Goal: Transaction & Acquisition: Purchase product/service

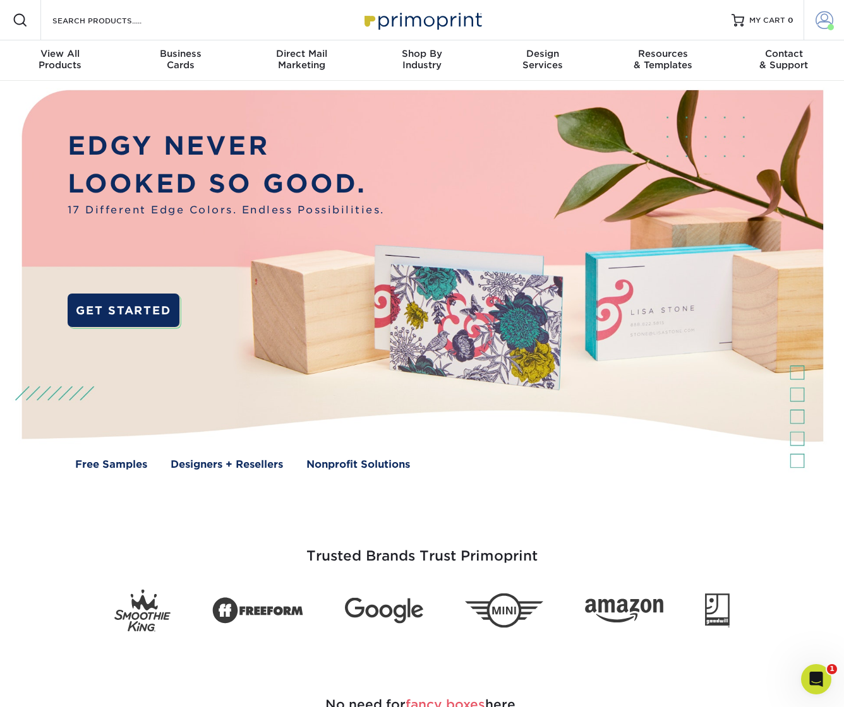
click at [816, 20] on span at bounding box center [824, 20] width 18 height 18
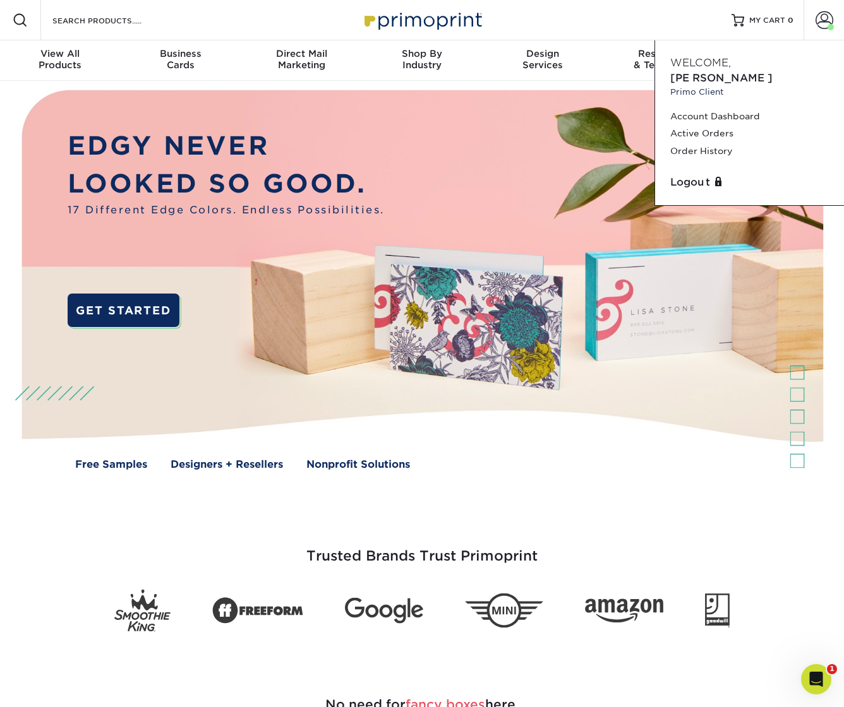
click at [574, 18] on div "Resources Menu Search Products Account Welcome, Shawn Primo Client Account Dash…" at bounding box center [422, 20] width 844 height 40
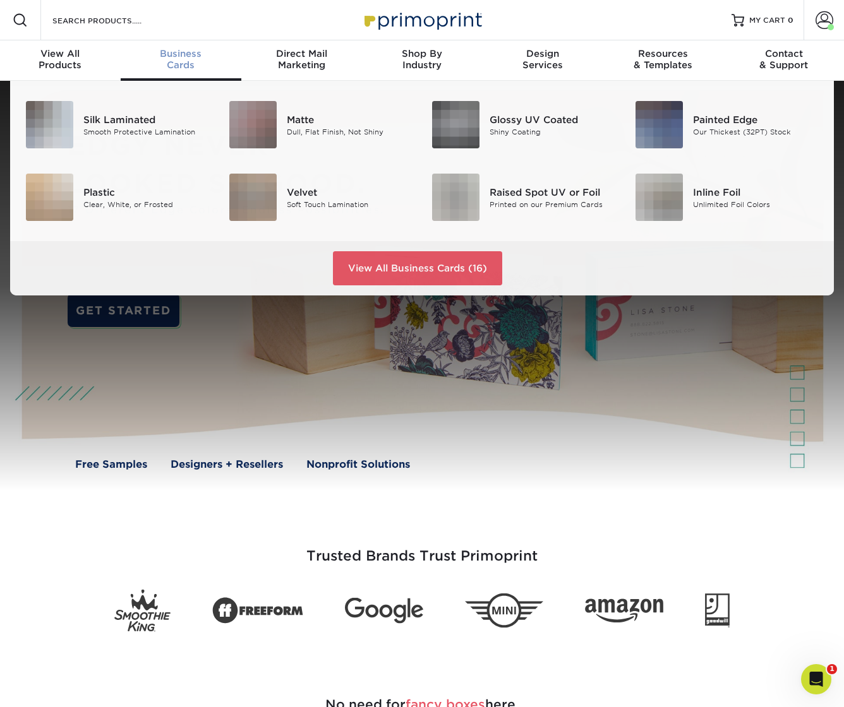
click at [183, 65] on div "Business Cards" at bounding box center [181, 59] width 121 height 23
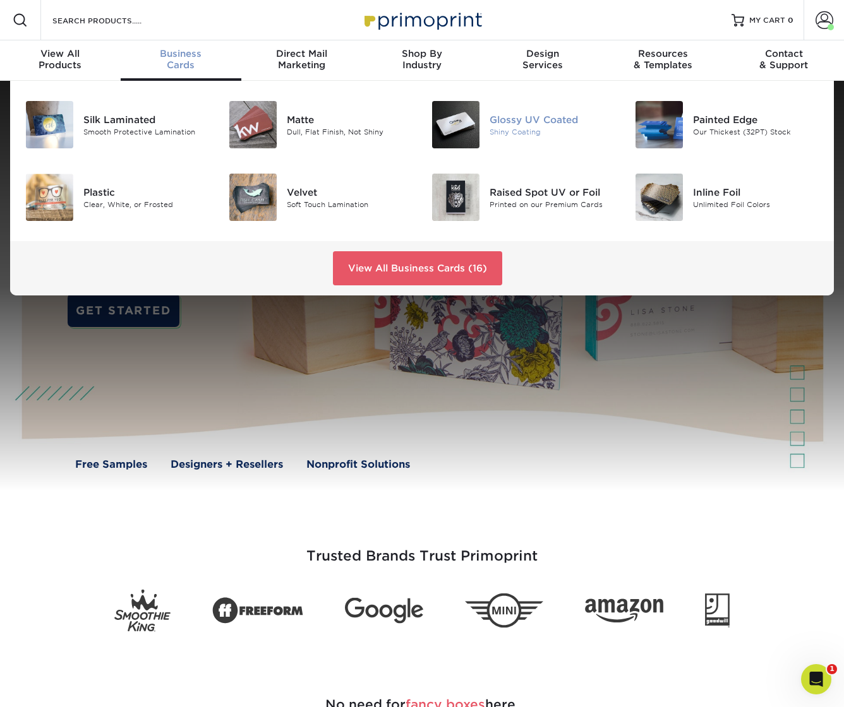
click at [526, 121] on div "Glossy UV Coated" at bounding box center [552, 119] width 126 height 14
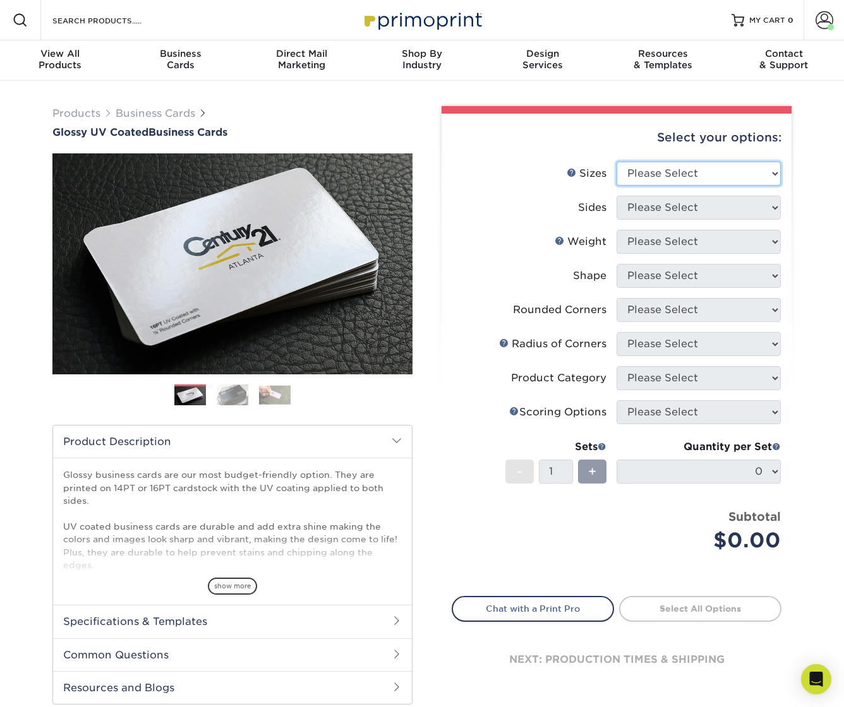
click at [731, 175] on select "Please Select 1.5" x 3.5" - Mini 1.75" x 3.5" - Mini 2" x 2" - Square 2" x 3" -…" at bounding box center [698, 174] width 164 height 24
select select "2.00x3.50"
click at [616, 162] on select "Please Select 1.5" x 3.5" - Mini 1.75" x 3.5" - Mini 2" x 2" - Square 2" x 3" -…" at bounding box center [698, 174] width 164 height 24
click at [640, 211] on select "Please Select Print Both Sides Print Front Only" at bounding box center [698, 208] width 164 height 24
select select "13abbda7-1d64-4f25-8bb2-c179b224825d"
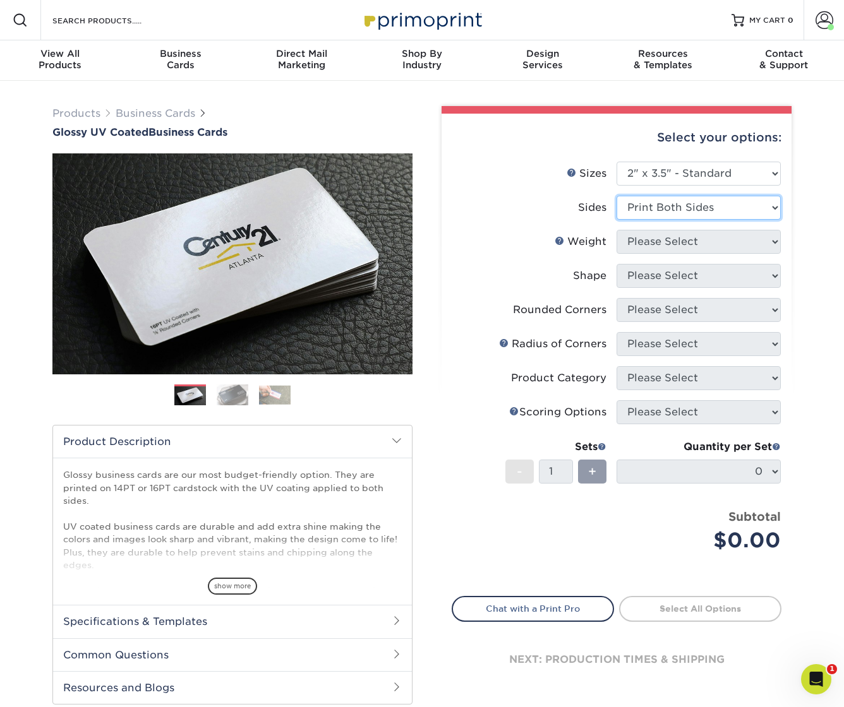
click at [616, 196] on select "Please Select Print Both Sides Print Front Only" at bounding box center [698, 208] width 164 height 24
click at [671, 240] on select "Please Select 16PT 14PT" at bounding box center [698, 242] width 164 height 24
select select "16PT"
click at [616, 230] on select "Please Select 16PT 14PT" at bounding box center [698, 242] width 164 height 24
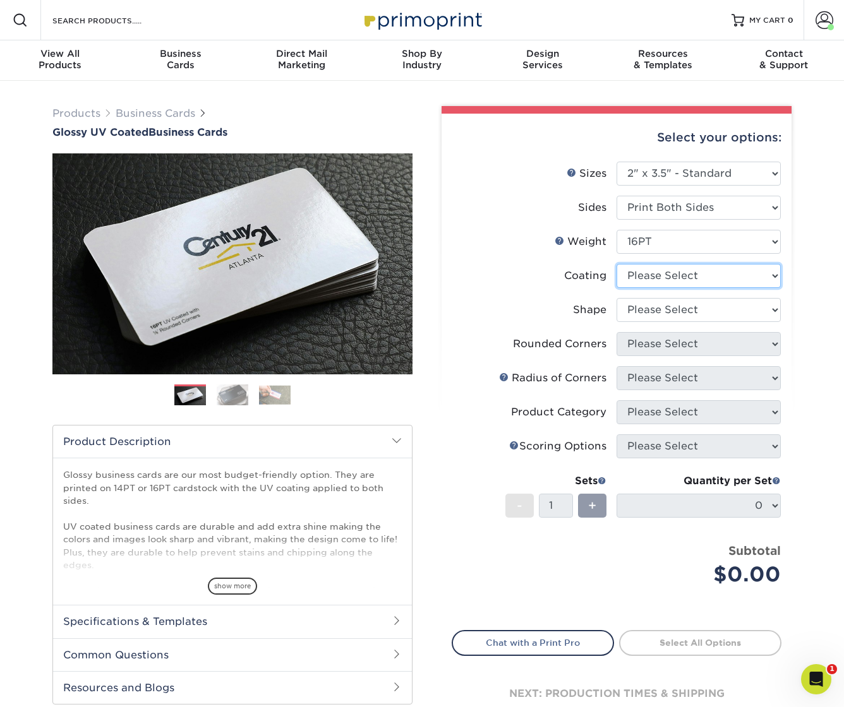
click at [673, 277] on select at bounding box center [698, 276] width 164 height 24
select select "1e8116af-acfc-44b1-83dc-8181aa338834"
click at [616, 264] on select at bounding box center [698, 276] width 164 height 24
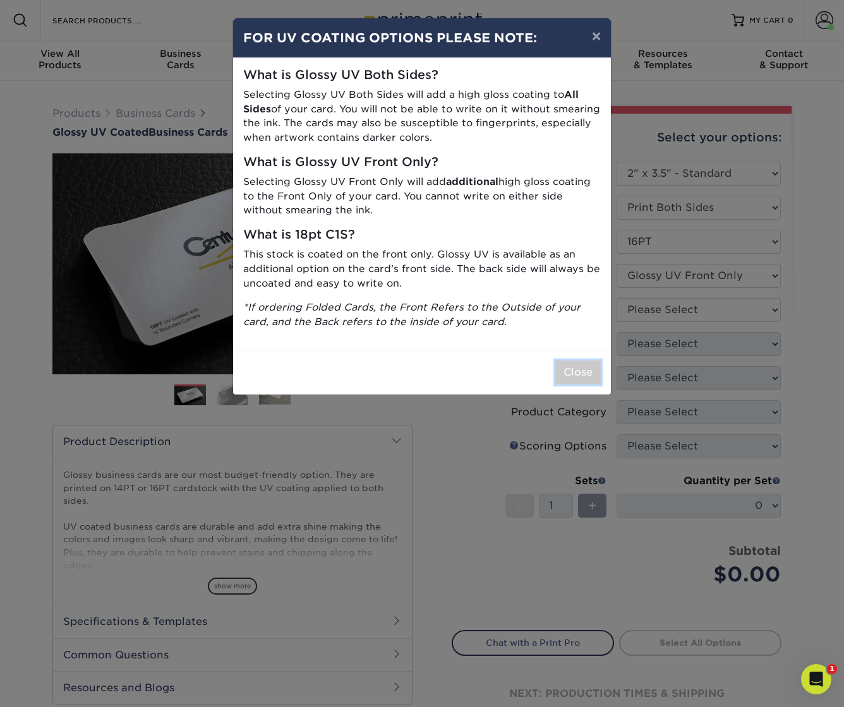
click at [578, 371] on button "Close" at bounding box center [577, 373] width 45 height 24
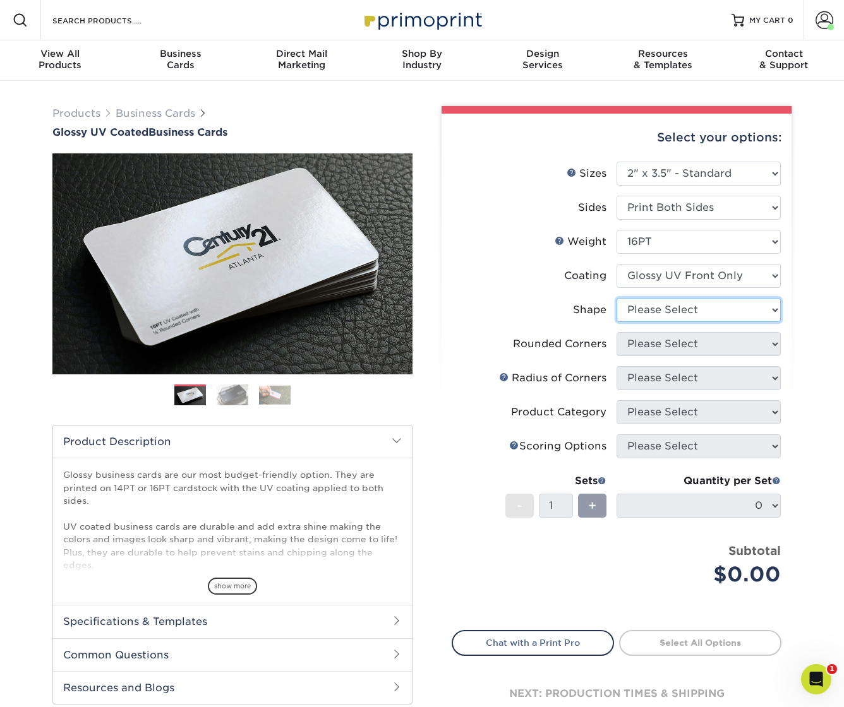
click at [682, 307] on select "Please Select Standard" at bounding box center [698, 310] width 164 height 24
select select "standard"
click at [616, 298] on select "Please Select Standard" at bounding box center [698, 310] width 164 height 24
click at [667, 345] on select "Please Select Yes - Round 2 Corners Yes - Round 4 Corners No" at bounding box center [698, 344] width 164 height 24
select select "0"
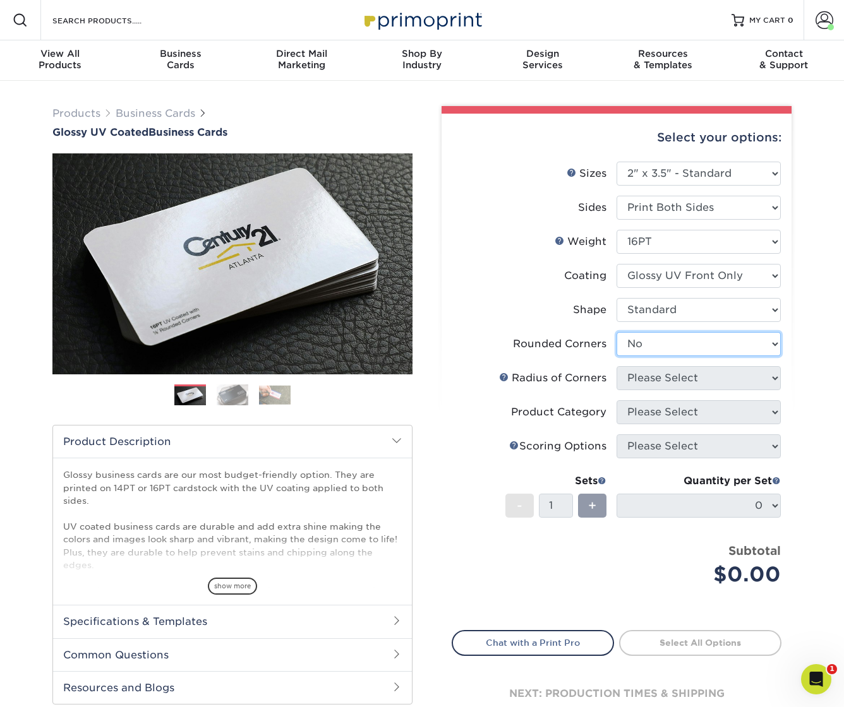
click at [616, 332] on select "Please Select Yes - Round 2 Corners Yes - Round 4 Corners No" at bounding box center [698, 344] width 164 height 24
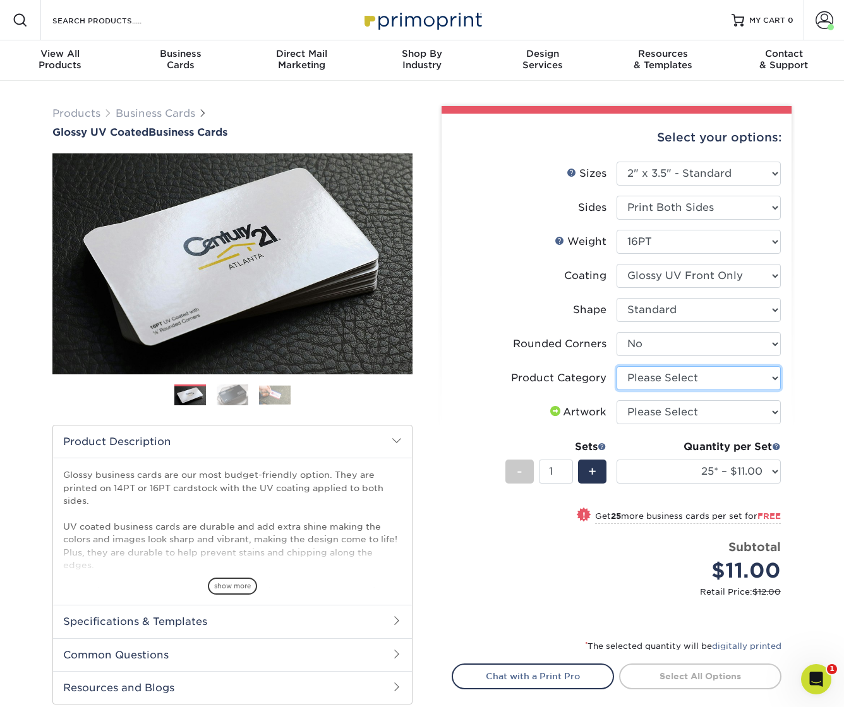
click at [689, 378] on select "Please Select Business Cards" at bounding box center [698, 378] width 164 height 24
select select "3b5148f1-0588-4f88-a218-97bcfdce65c1"
click at [616, 366] on select "Please Select Business Cards" at bounding box center [698, 378] width 164 height 24
click at [650, 418] on select "Please Select I will upload files I need a design - $100" at bounding box center [698, 412] width 164 height 24
select select "upload"
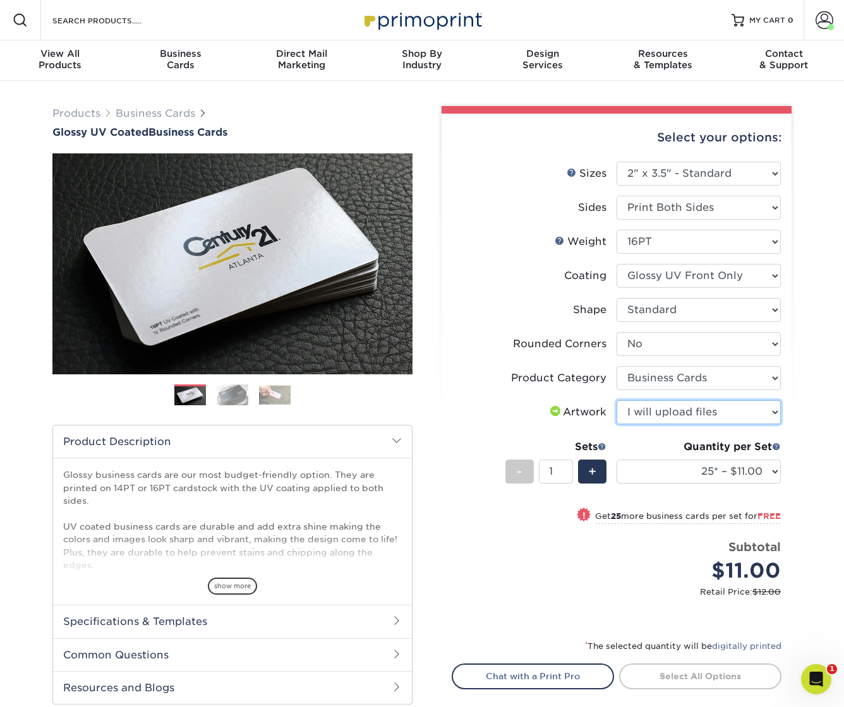
click at [616, 400] on select "Please Select I will upload files I need a design - $100" at bounding box center [698, 412] width 164 height 24
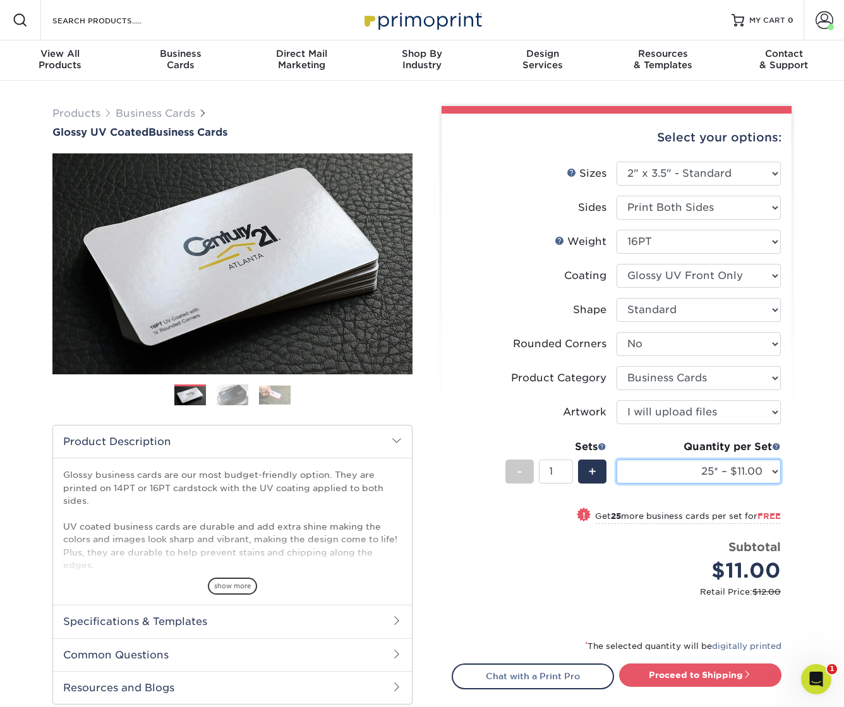
click at [732, 469] on select "25* – $11.00 50* – $11.00 100* – $11.00 250* – $20.00 500 – $39.00 1000 – $49.0…" at bounding box center [698, 472] width 164 height 24
select select "500 – $39.00"
click at [616, 460] on select "25* – $11.00 50* – $11.00 100* – $11.00 250* – $20.00 500 – $39.00 1000 – $49.0…" at bounding box center [698, 472] width 164 height 24
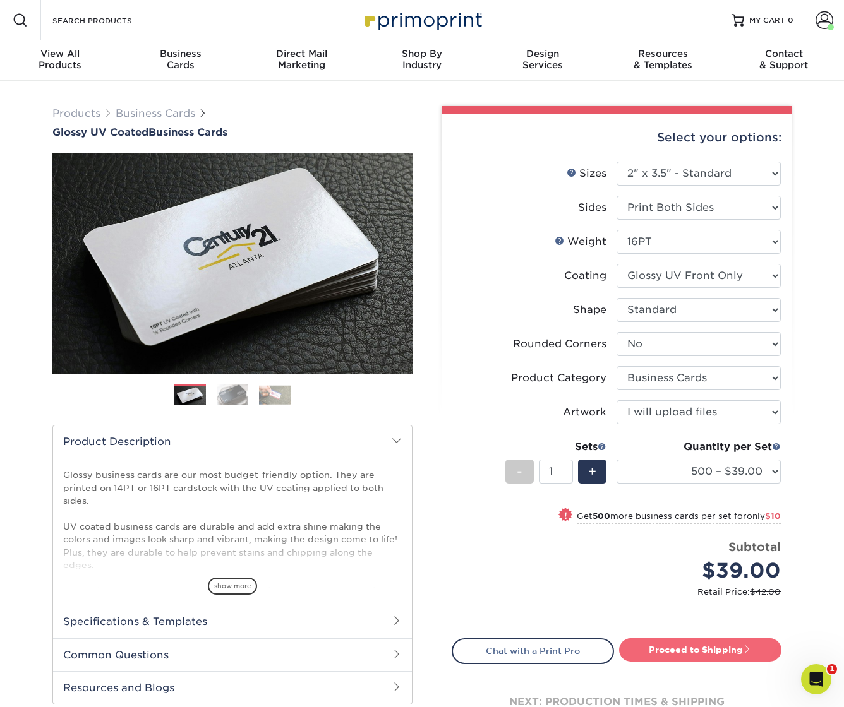
click at [687, 653] on link "Proceed to Shipping" at bounding box center [700, 650] width 162 height 23
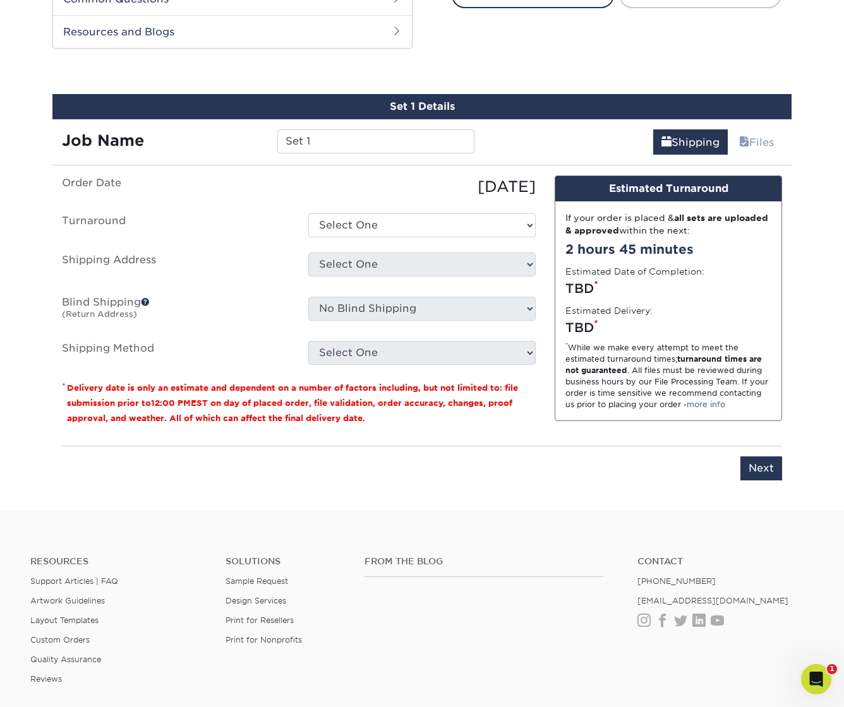
scroll to position [673, 0]
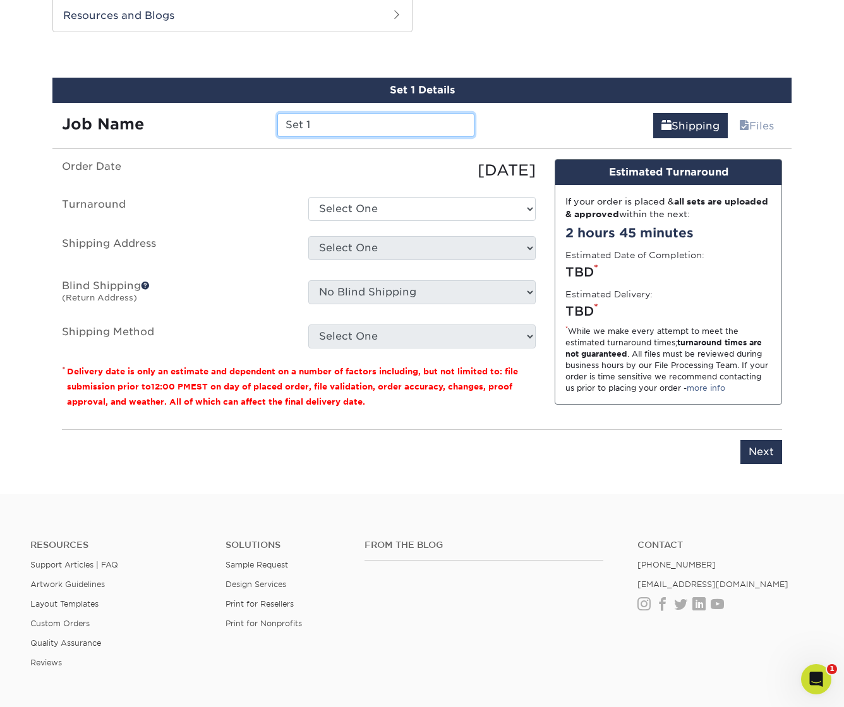
click at [329, 125] on input "Set 1" at bounding box center [375, 125] width 196 height 24
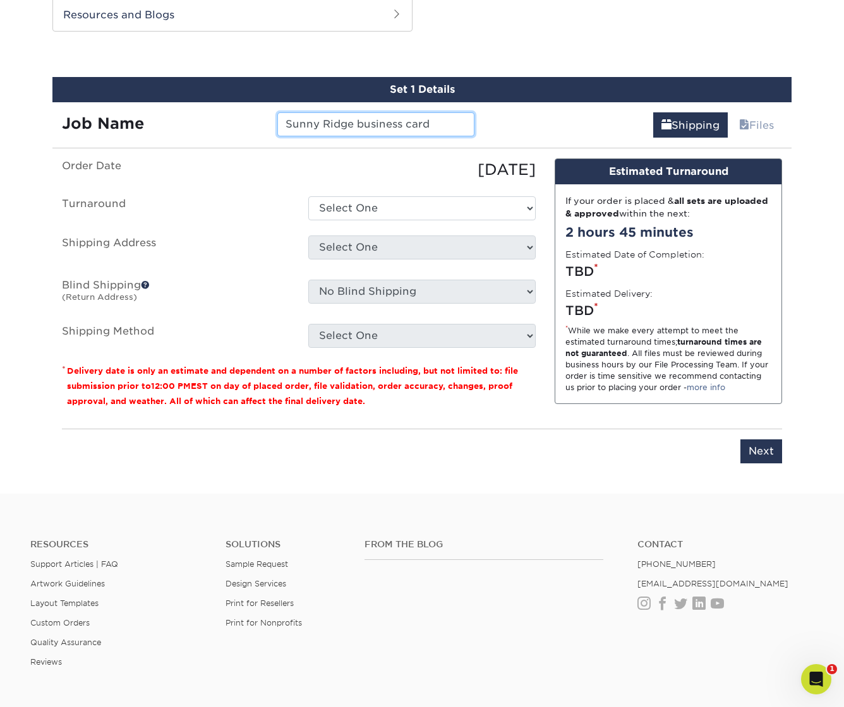
scroll to position [675, 0]
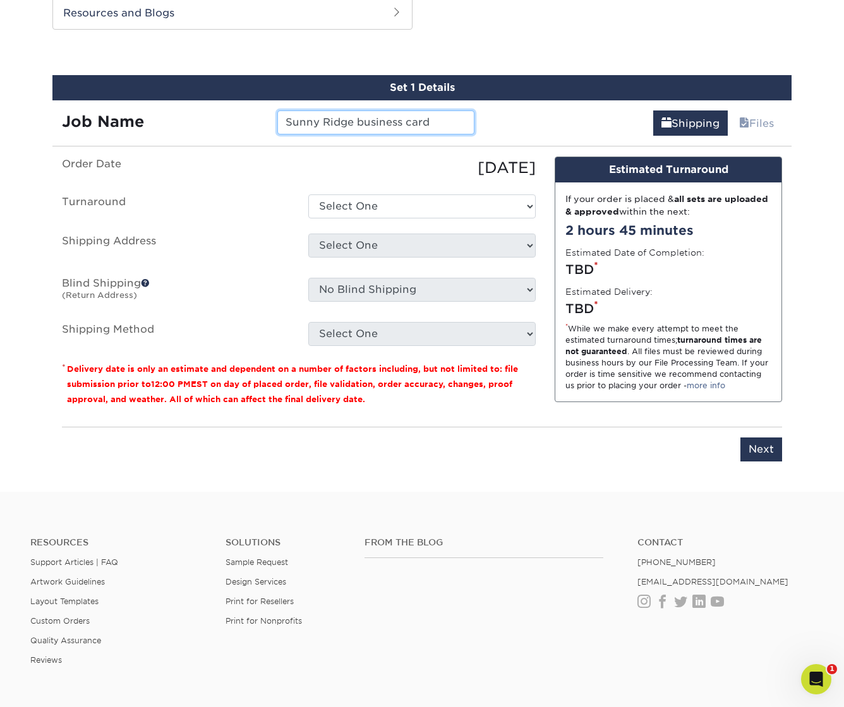
type input "Sunny Ridge business card"
click at [369, 209] on select "Select One 2-4 Business Days 2 Day Next Business Day" at bounding box center [421, 207] width 227 height 24
select select "2713695d-548c-4367-a44e-acbad3be2f29"
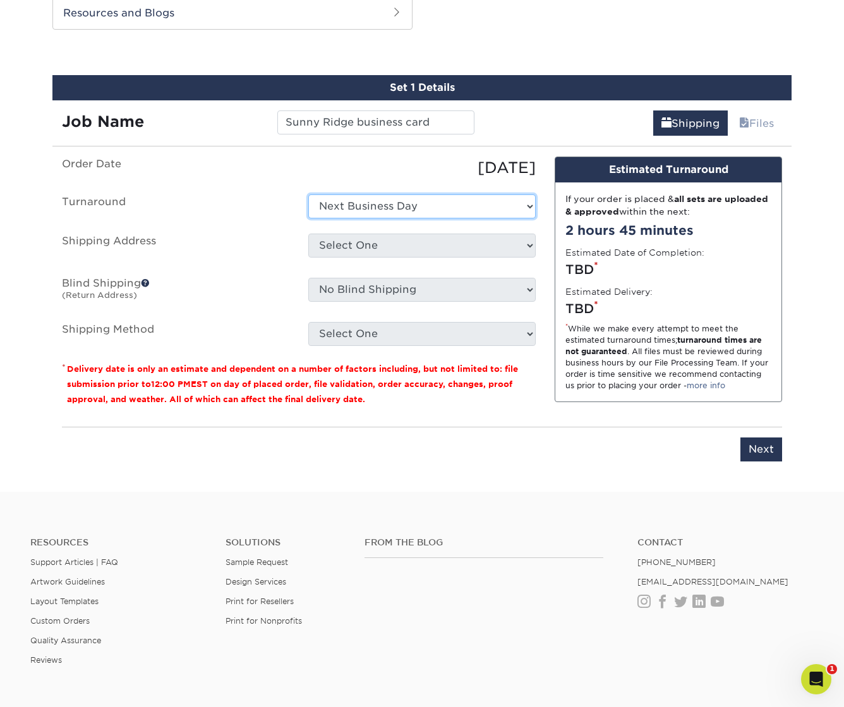
click at [308, 195] on select "Select One 2-4 Business Days 2 Day Next Business Day" at bounding box center [421, 207] width 227 height 24
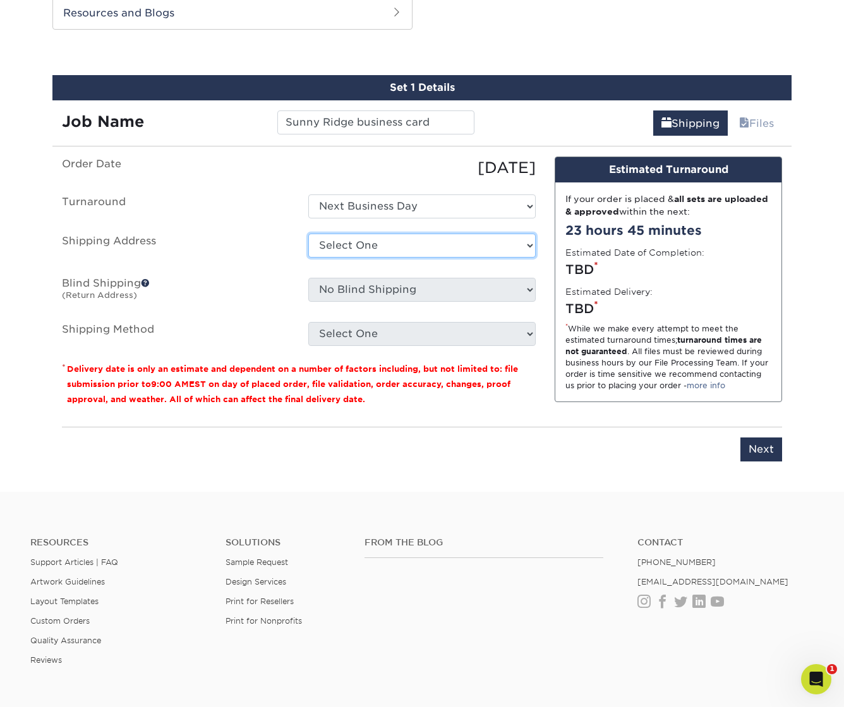
click at [352, 244] on select "Select One Bluestem Ecological Services Carbon Freckle - Nicolai Road Cindy Muc…" at bounding box center [421, 246] width 227 height 24
select select "180413"
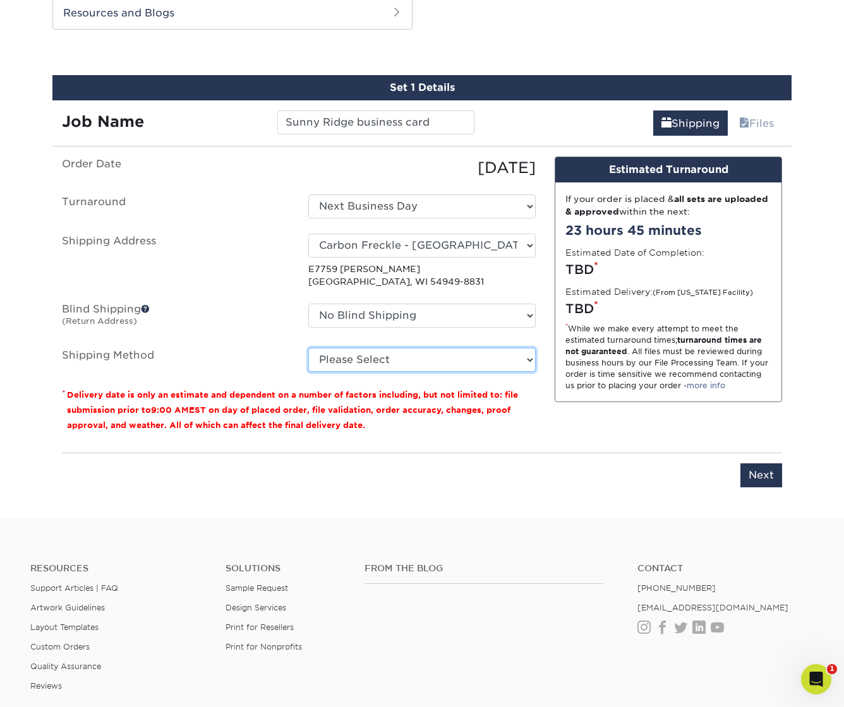
click at [351, 354] on select "Please Select Ground Shipping (+$8.96) 3 Day Shipping Service (+$26.64) 2 Day A…" at bounding box center [421, 360] width 227 height 24
select select "03"
click at [308, 348] on select "Please Select Ground Shipping (+$8.96) 3 Day Shipping Service (+$26.64) 2 Day A…" at bounding box center [421, 360] width 227 height 24
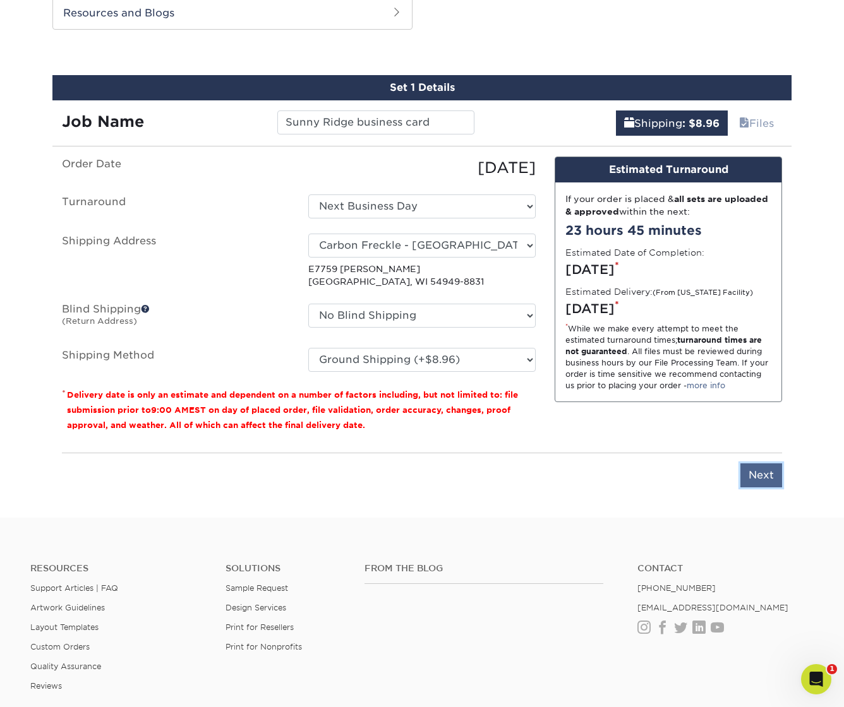
click at [755, 473] on input "Next" at bounding box center [761, 476] width 42 height 24
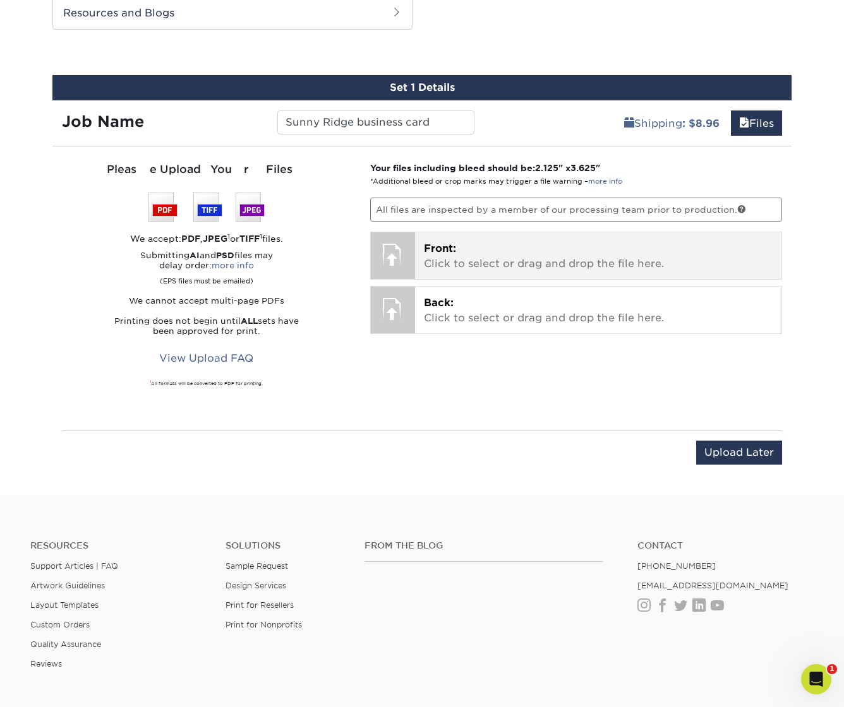
click at [501, 258] on p "Front: Click to select or drag and drop the file here." at bounding box center [598, 256] width 349 height 30
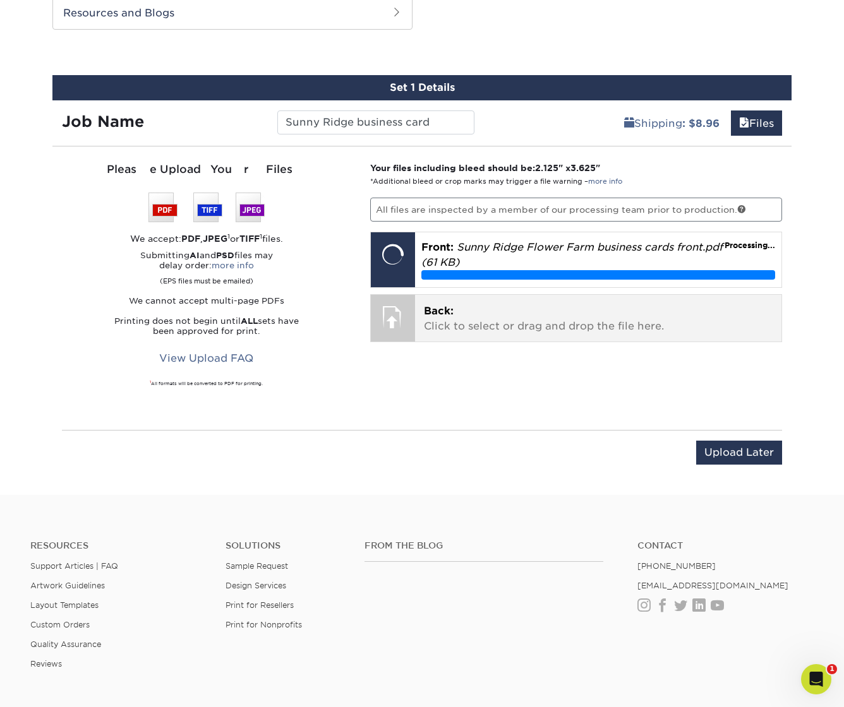
click at [519, 330] on p "Back: Click to select or drag and drop the file here." at bounding box center [598, 319] width 349 height 30
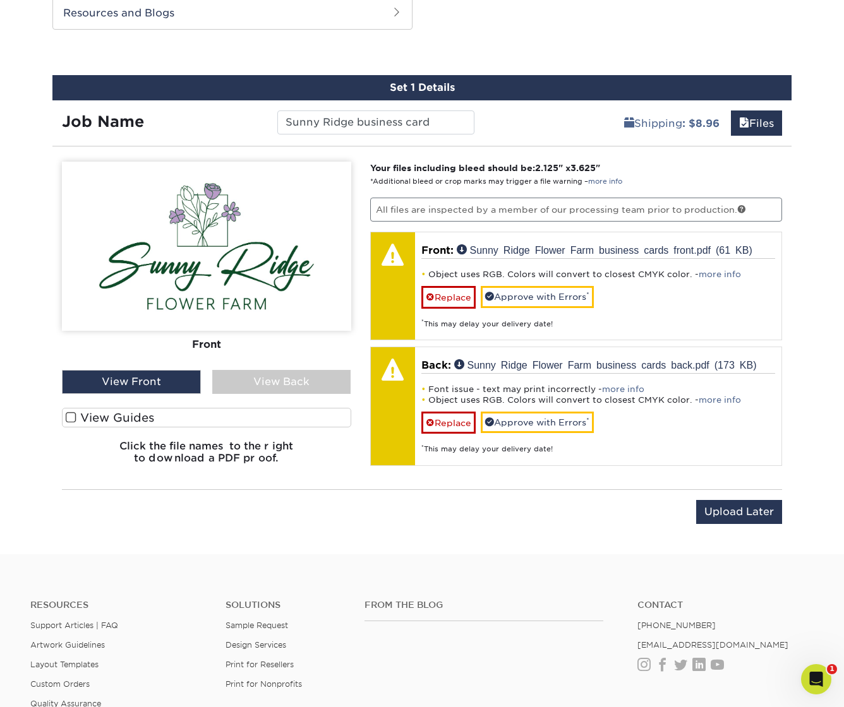
click at [275, 385] on div "View Back" at bounding box center [281, 382] width 139 height 24
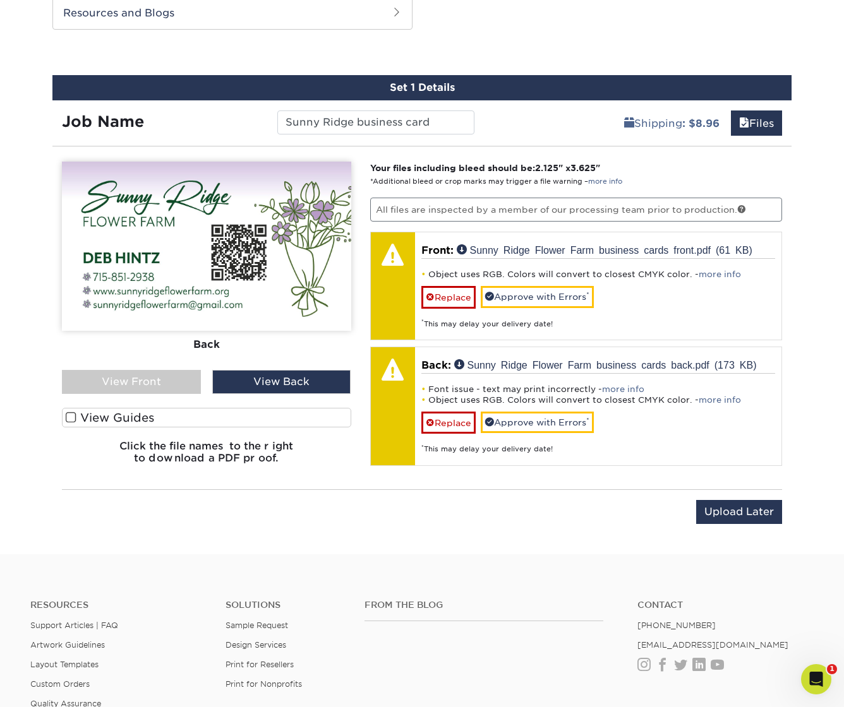
click at [111, 382] on div "View Front" at bounding box center [131, 382] width 139 height 24
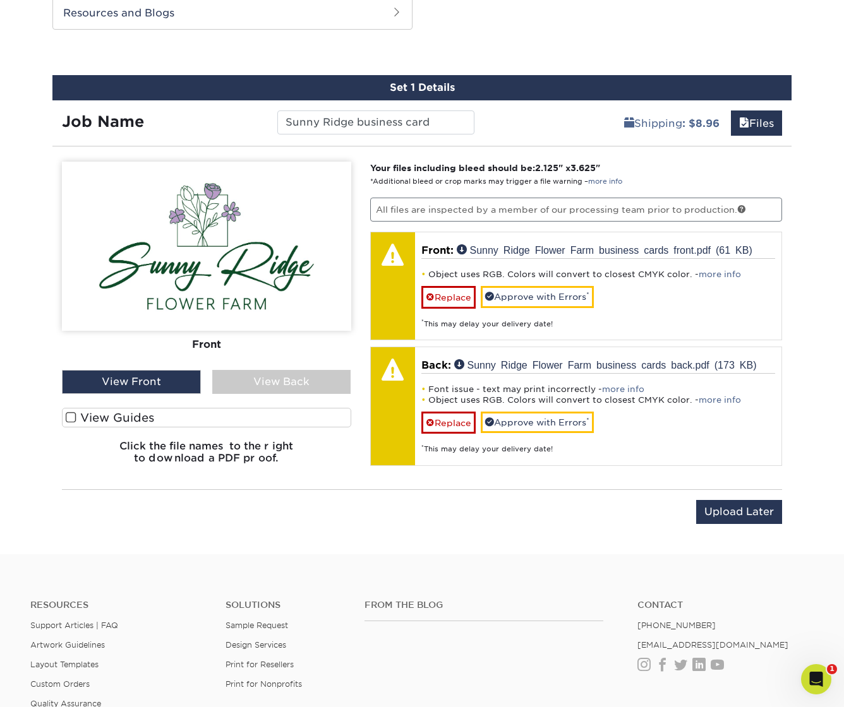
click at [276, 381] on div "View Back" at bounding box center [281, 382] width 139 height 24
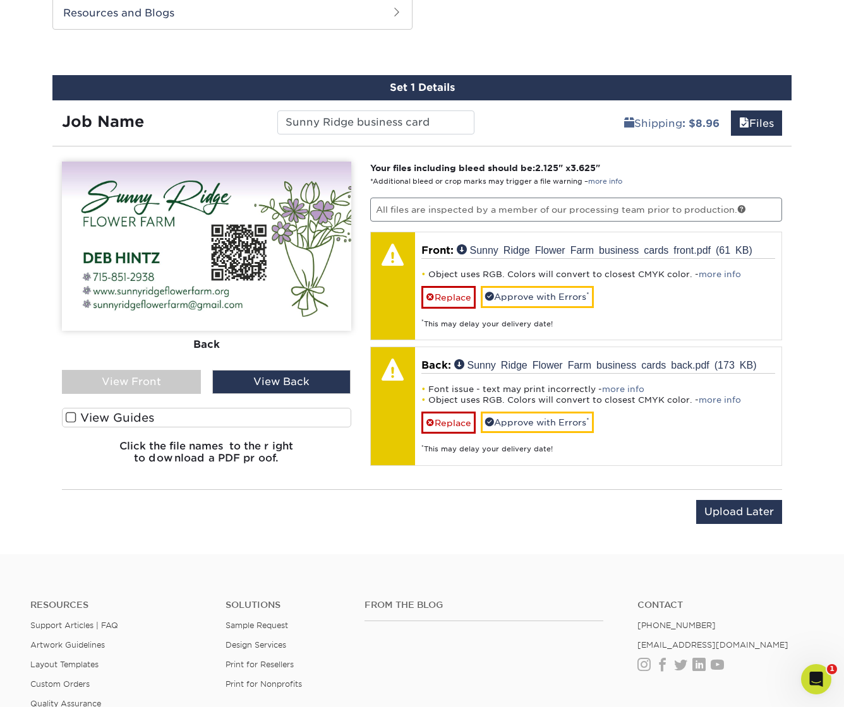
click at [131, 383] on div "View Front" at bounding box center [131, 382] width 139 height 24
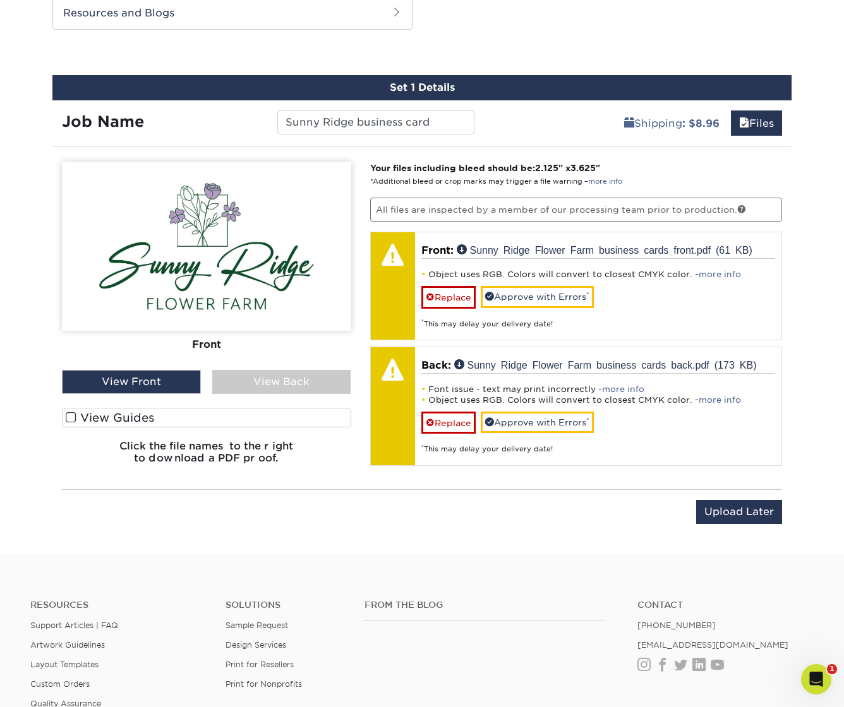
click at [286, 376] on div "View Back" at bounding box center [281, 382] width 139 height 24
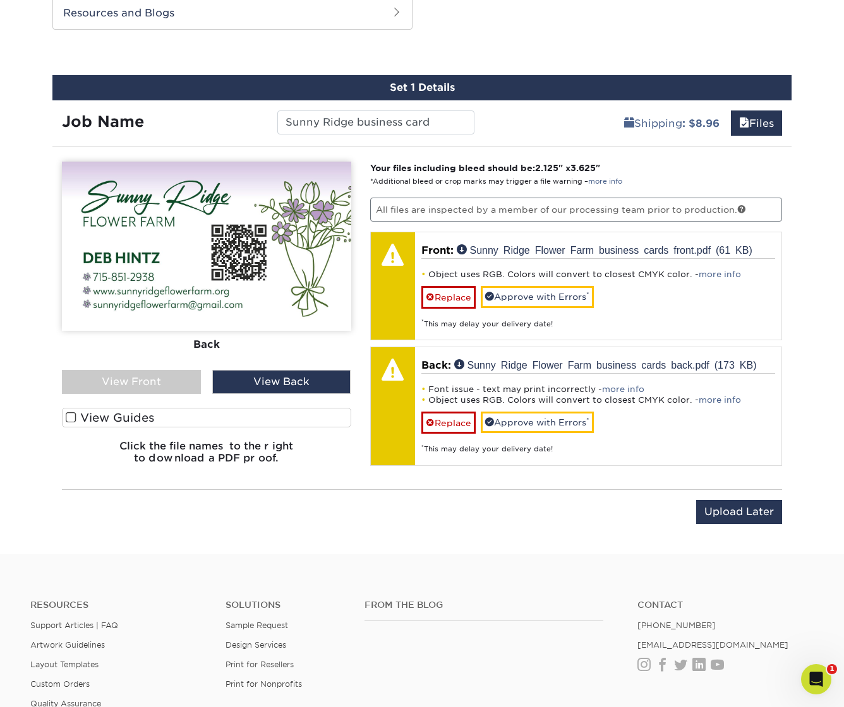
click at [140, 387] on div "View Front" at bounding box center [131, 382] width 139 height 24
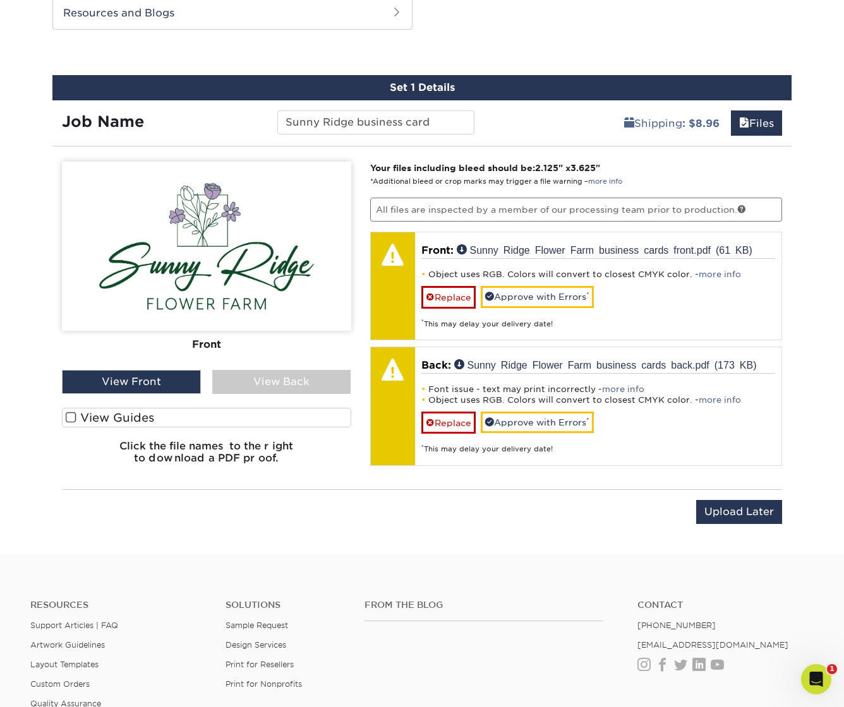
scroll to position [692, 0]
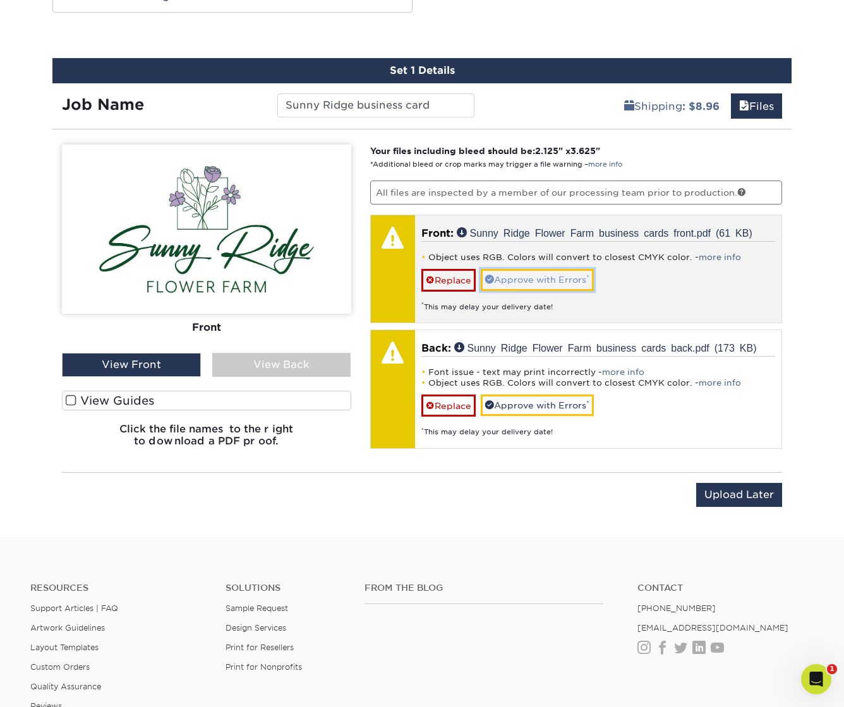
click at [529, 277] on link "Approve with Errors *" at bounding box center [537, 279] width 113 height 21
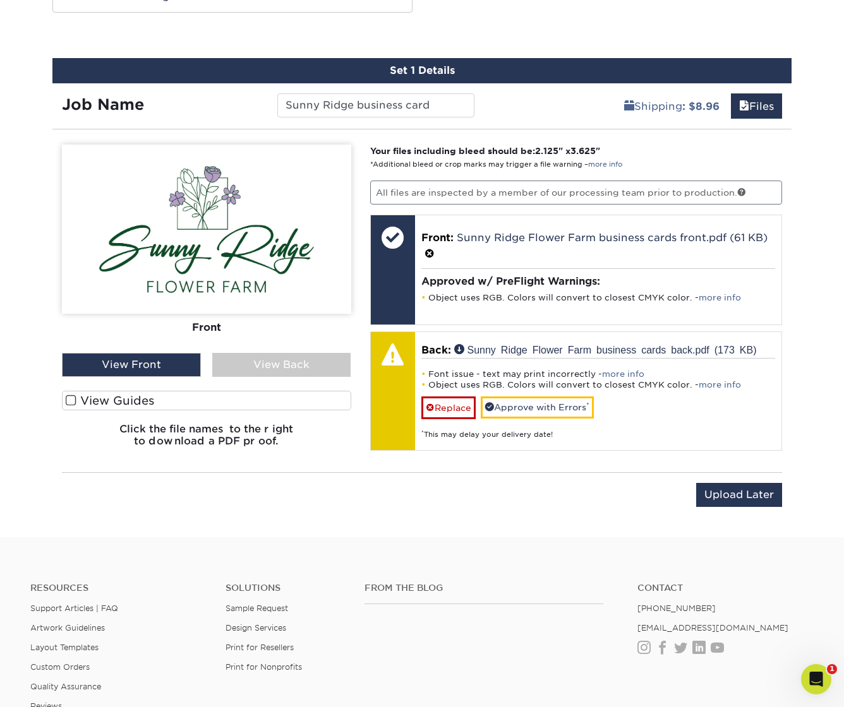
click at [284, 362] on div "View Back" at bounding box center [281, 365] width 139 height 24
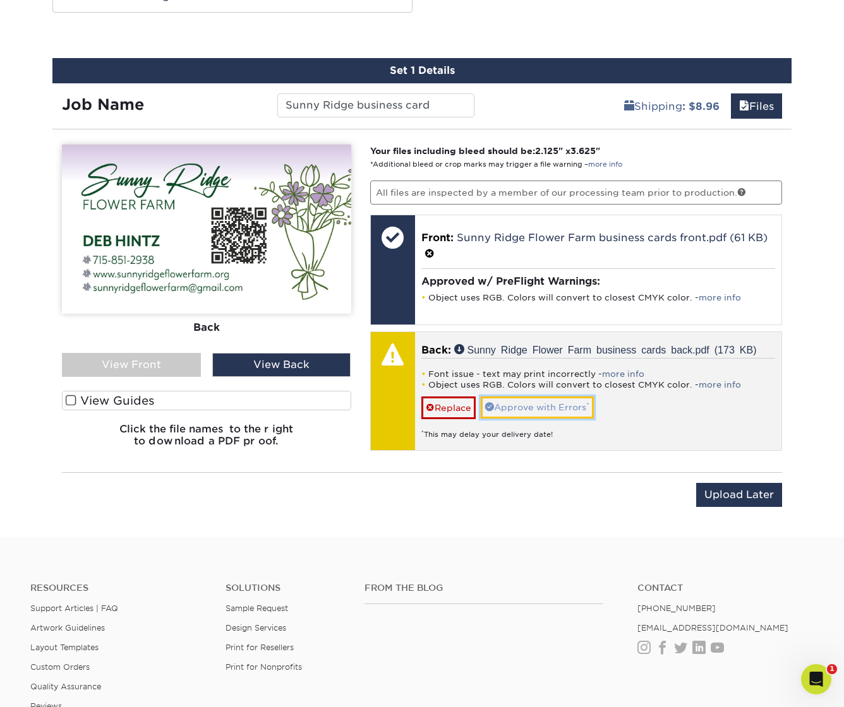
click at [546, 408] on link "Approve with Errors *" at bounding box center [537, 407] width 113 height 21
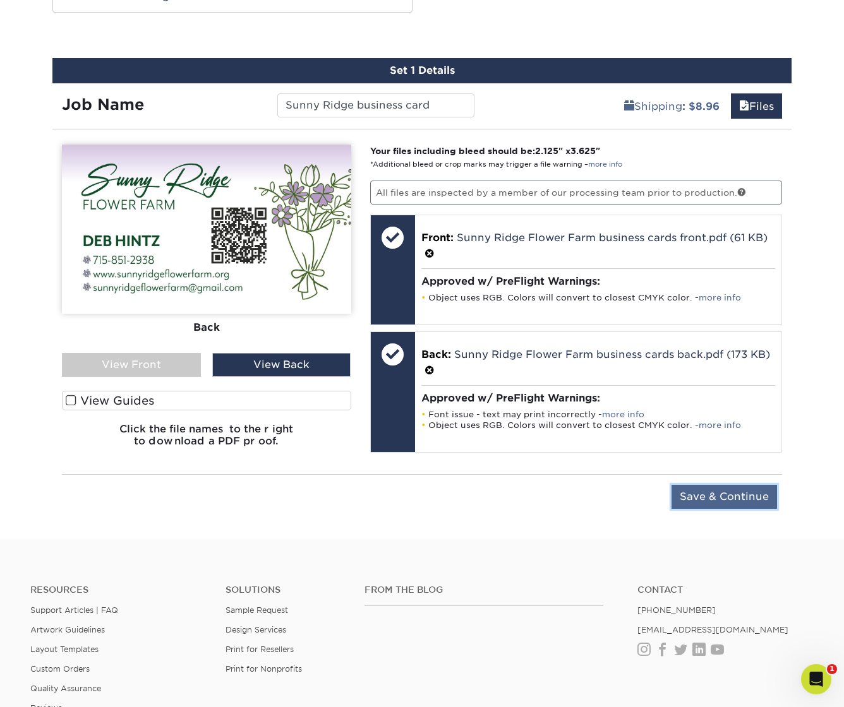
click at [730, 499] on input "Save & Continue" at bounding box center [723, 497] width 105 height 24
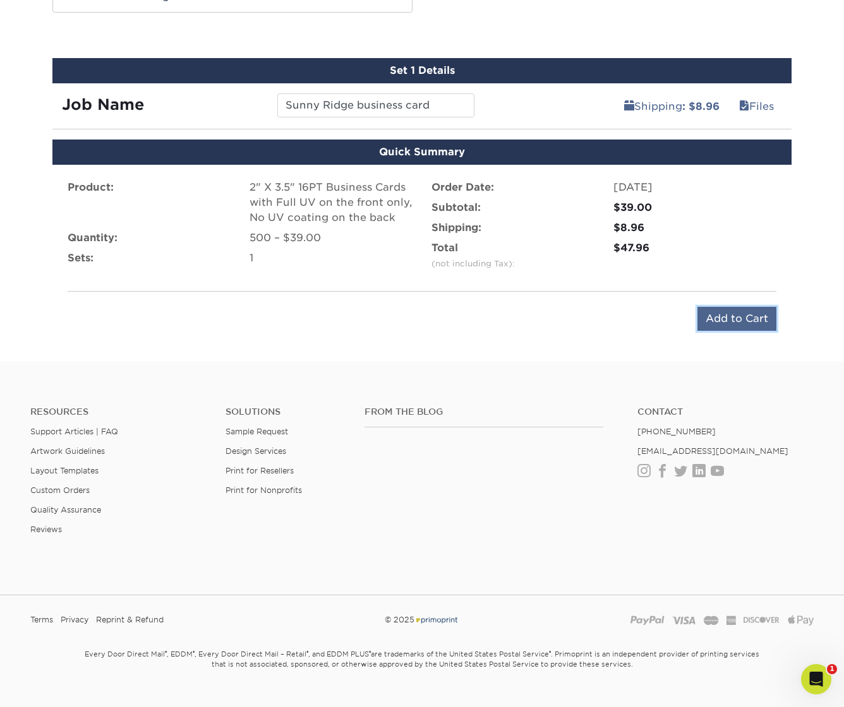
click at [750, 314] on input "Add to Cart" at bounding box center [736, 319] width 79 height 24
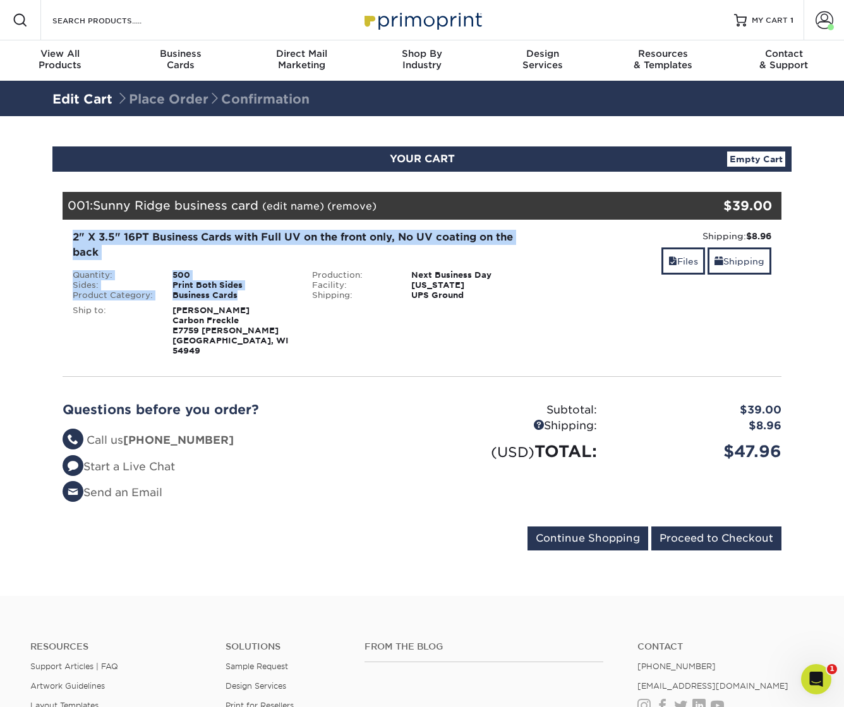
drag, startPoint x: 85, startPoint y: 236, endPoint x: 220, endPoint y: 277, distance: 141.4
click at [243, 290] on div "2" X 3.5" 16PT Business Cards with Full UV on the front only, No UV coating on …" at bounding box center [302, 293] width 478 height 126
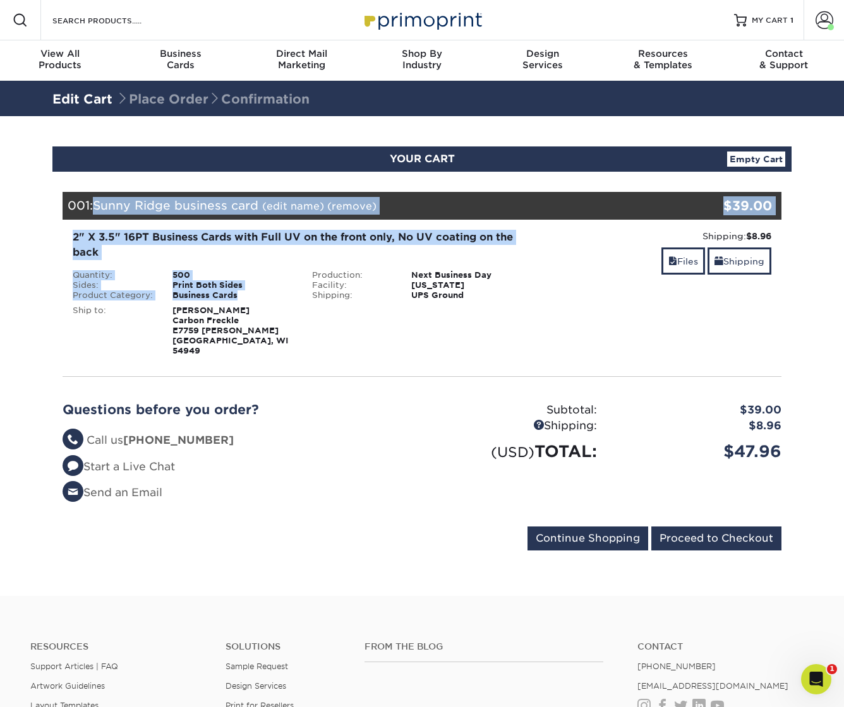
drag, startPoint x: 99, startPoint y: 206, endPoint x: 243, endPoint y: 288, distance: 165.8
click at [245, 291] on li "001: Sunny Ridge business card (edit name) (remove) Are you sure you want to re…" at bounding box center [422, 279] width 719 height 174
copy li "Sunny Ridge business card (edit name) (remove) Are you sure you want to remove …"
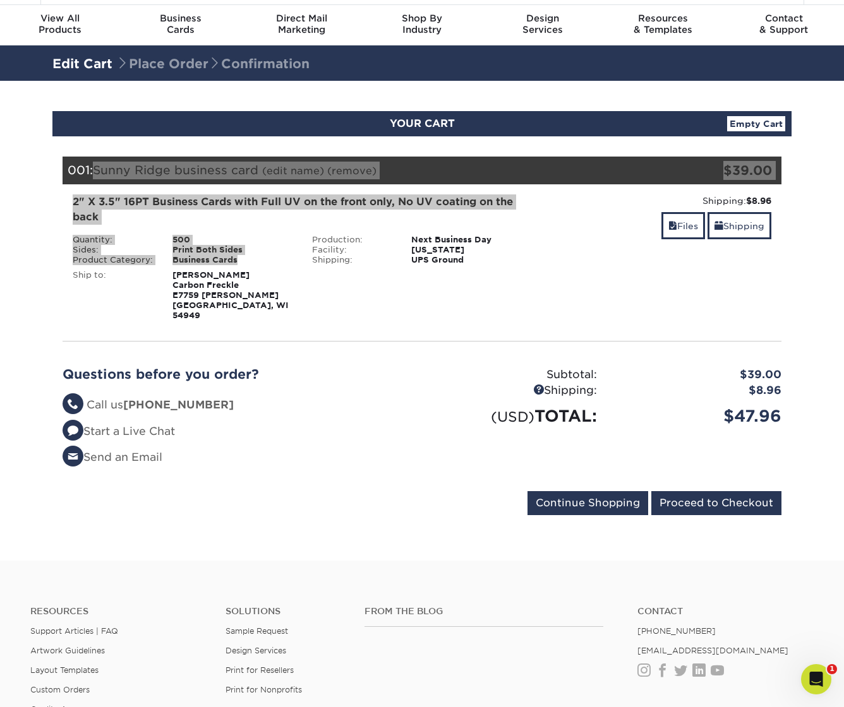
scroll to position [63, 0]
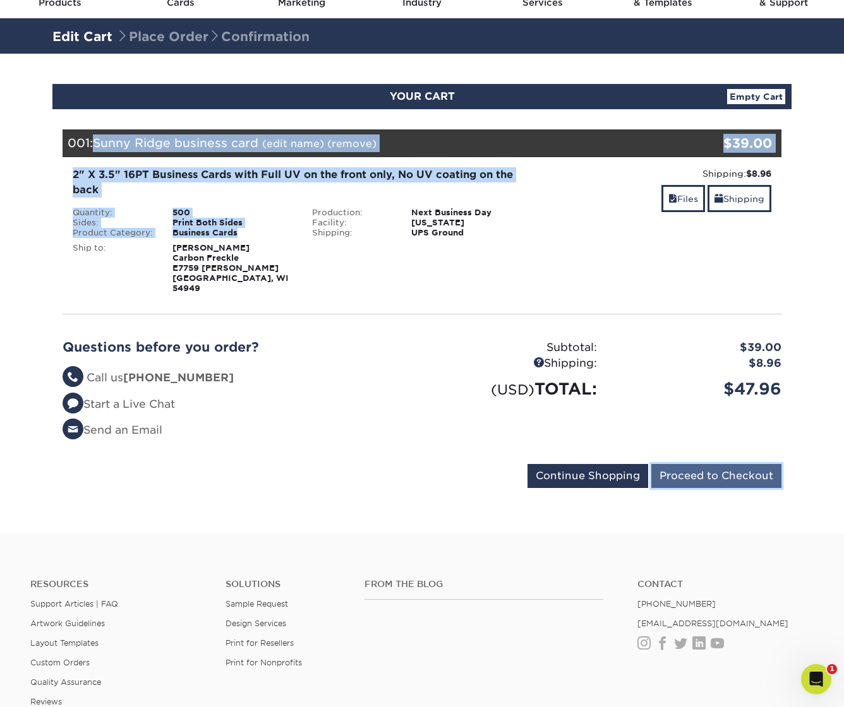
click at [710, 466] on input "Proceed to Checkout" at bounding box center [716, 476] width 130 height 24
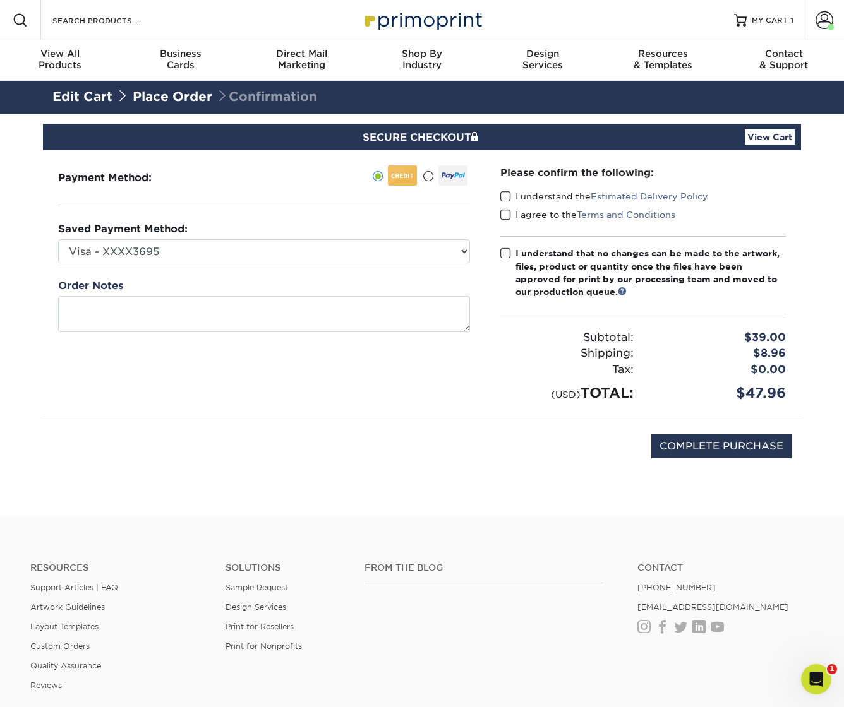
drag, startPoint x: 500, startPoint y: 198, endPoint x: 507, endPoint y: 210, distance: 14.1
click at [500, 198] on span at bounding box center [505, 197] width 11 height 12
click at [0, 0] on input "I understand the Estimated Delivery Policy" at bounding box center [0, 0] width 0 height 0
drag, startPoint x: 505, startPoint y: 212, endPoint x: 510, endPoint y: 273, distance: 61.4
click at [505, 212] on span at bounding box center [505, 215] width 11 height 12
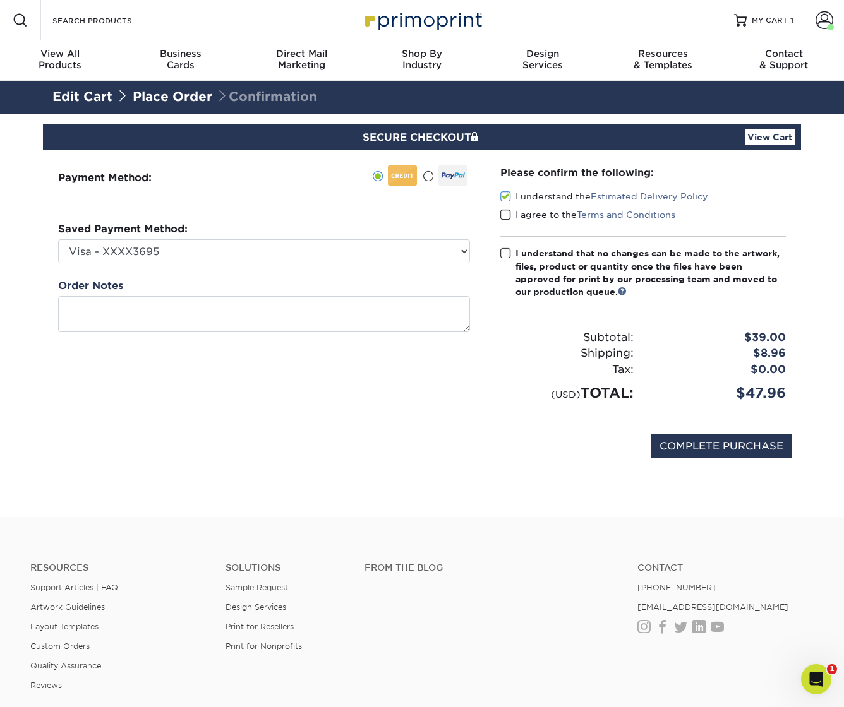
click at [0, 0] on input "I agree to the Terms and Conditions" at bounding box center [0, 0] width 0 height 0
drag, startPoint x: 507, startPoint y: 250, endPoint x: 599, endPoint y: 420, distance: 193.3
click at [507, 251] on span at bounding box center [505, 254] width 11 height 12
click at [0, 0] on input "I understand that no changes can be made to the artwork, files, product or quan…" at bounding box center [0, 0] width 0 height 0
click at [731, 446] on input "COMPLETE PURCHASE" at bounding box center [721, 447] width 140 height 24
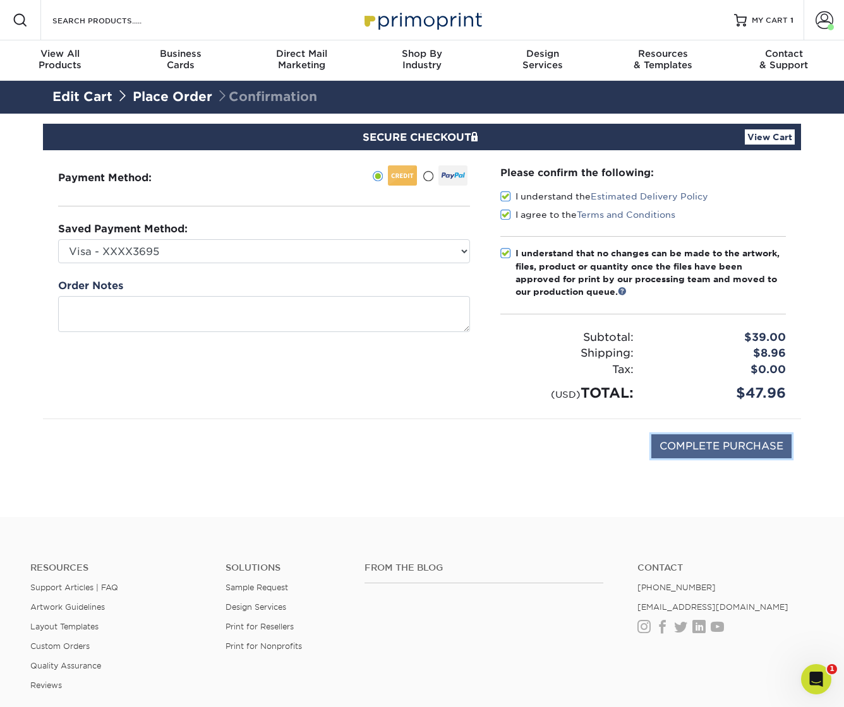
type input "PROCESSING, PLEASE WAIT..."
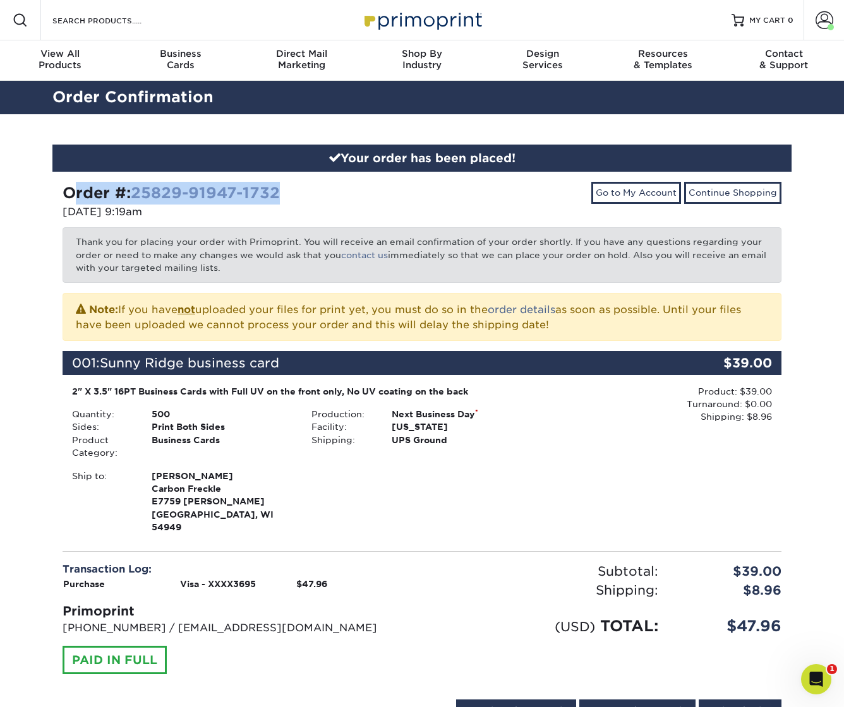
drag, startPoint x: 67, startPoint y: 193, endPoint x: 279, endPoint y: 193, distance: 212.2
click at [279, 193] on strong "Order #: 25829-91947-1732" at bounding box center [171, 193] width 217 height 18
copy strong "Order #: 25829-91947-1732"
